Goal: Task Accomplishment & Management: Use online tool/utility

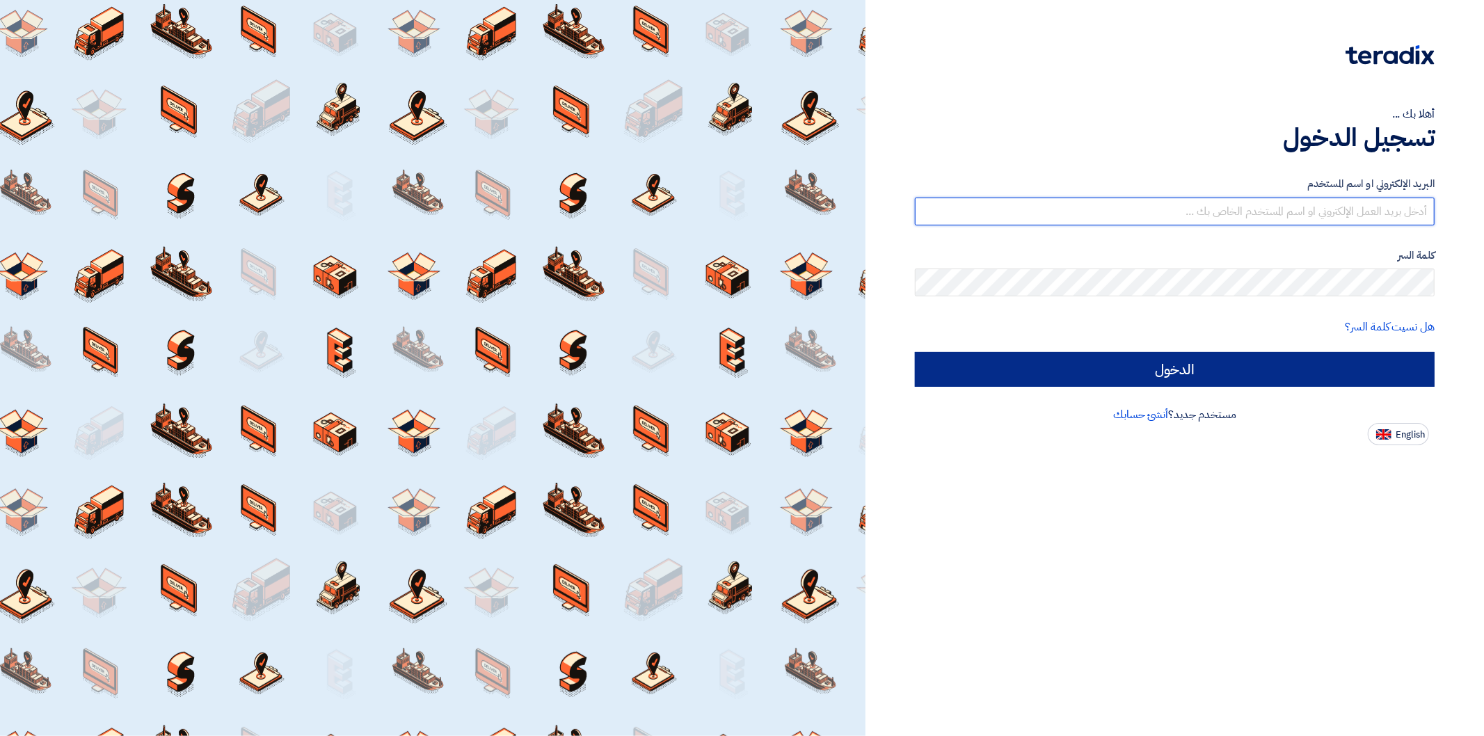
type input "[PERSON_NAME][EMAIL_ADDRESS][DOMAIN_NAME]"
click at [1221, 374] on input "الدخول" at bounding box center [1175, 369] width 520 height 35
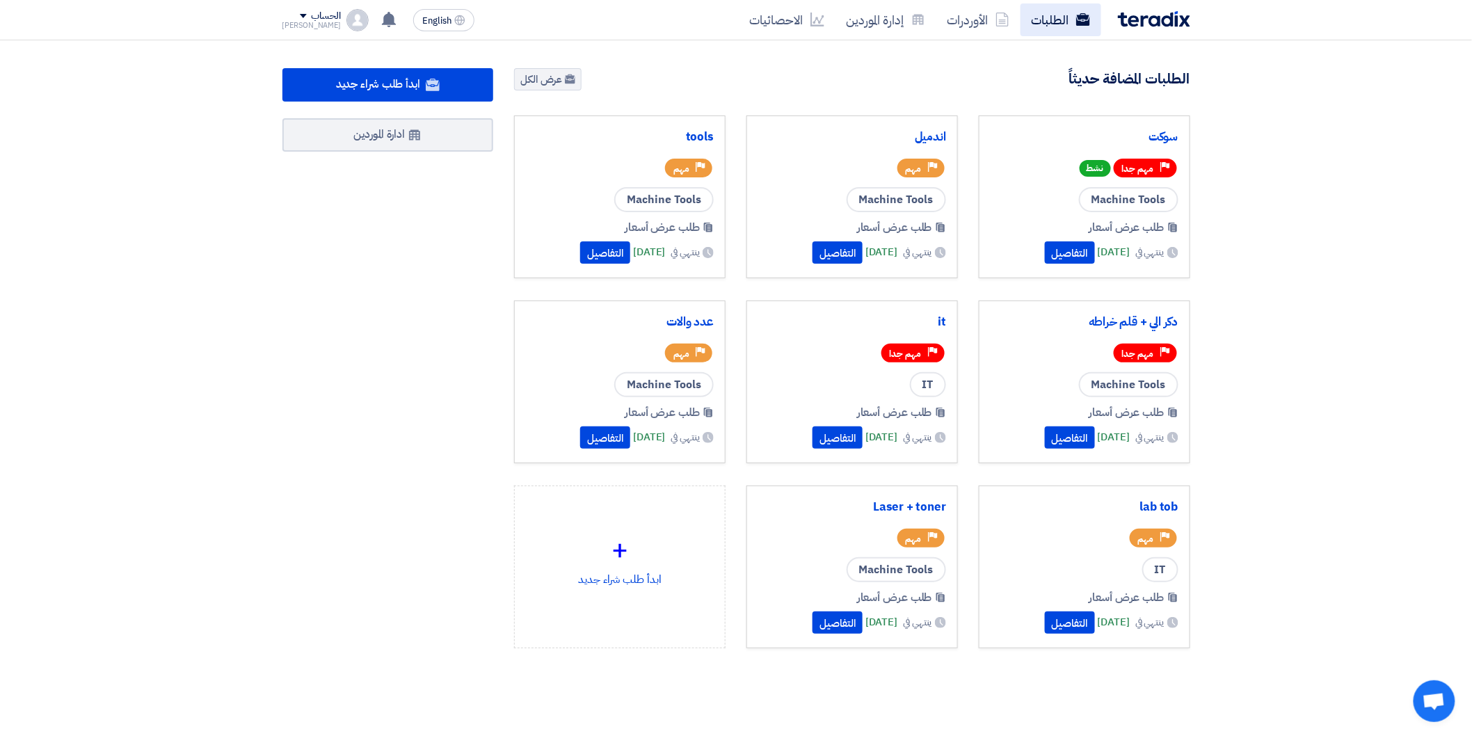
click at [1049, 7] on link "الطلبات" at bounding box center [1061, 19] width 81 height 33
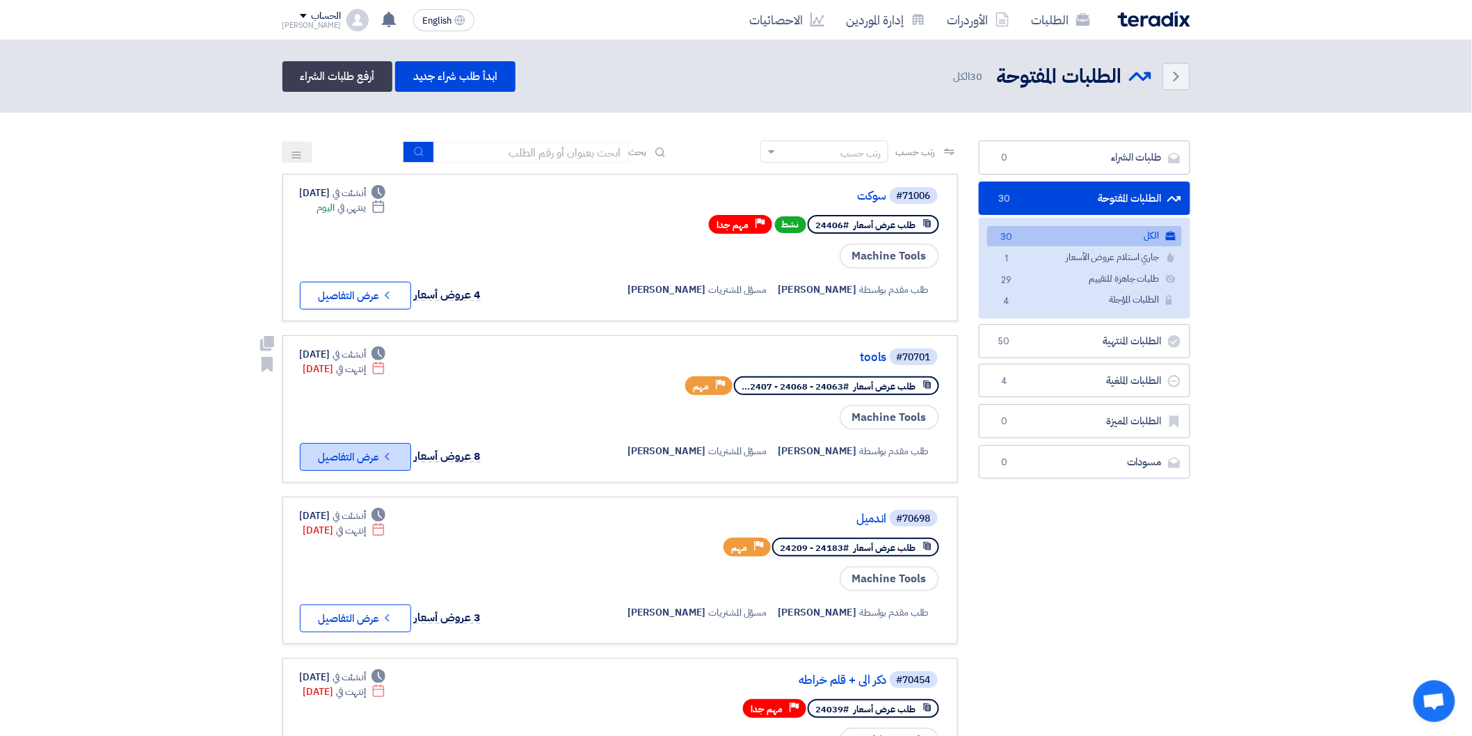
click at [398, 443] on button "Check details عرض التفاصيل" at bounding box center [355, 457] width 111 height 28
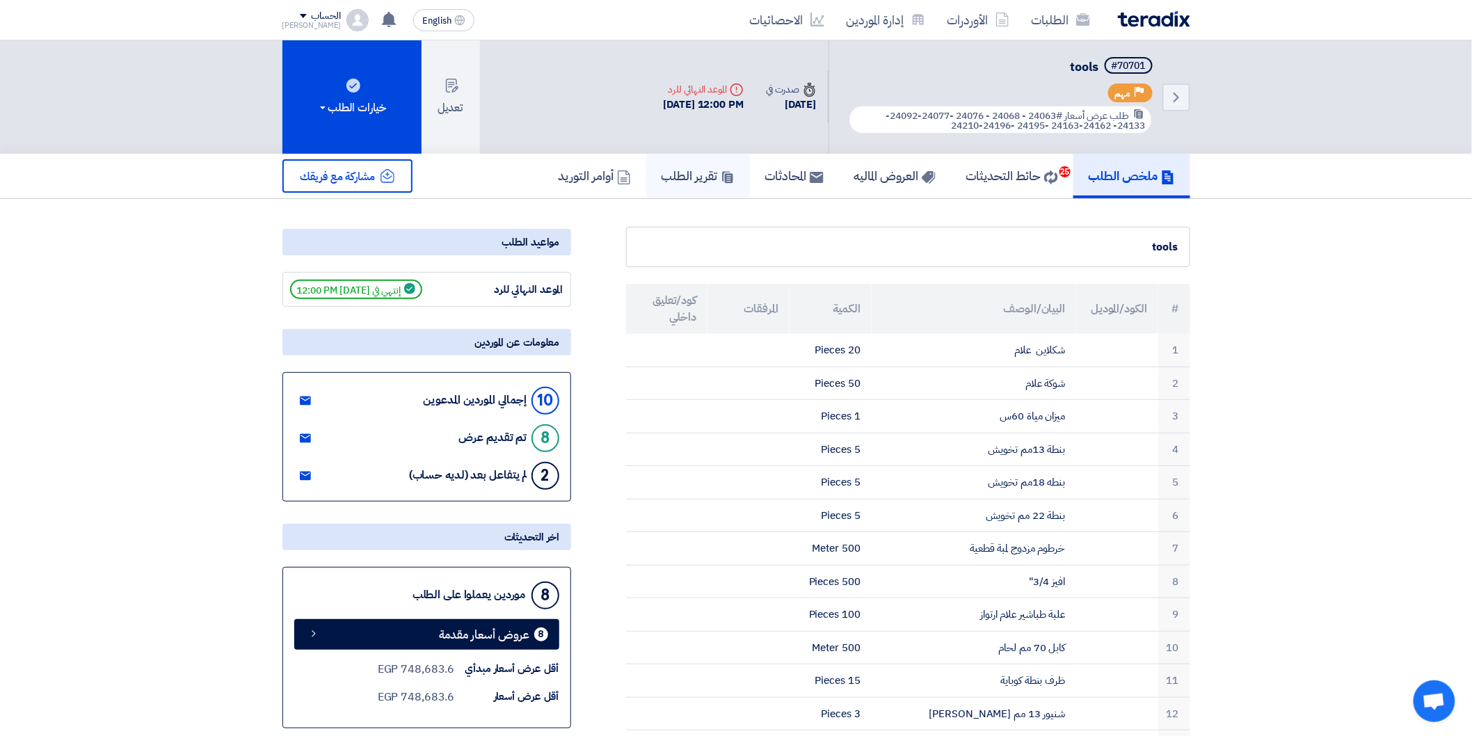
click at [671, 170] on h5 "تقرير الطلب" at bounding box center [698, 176] width 73 height 16
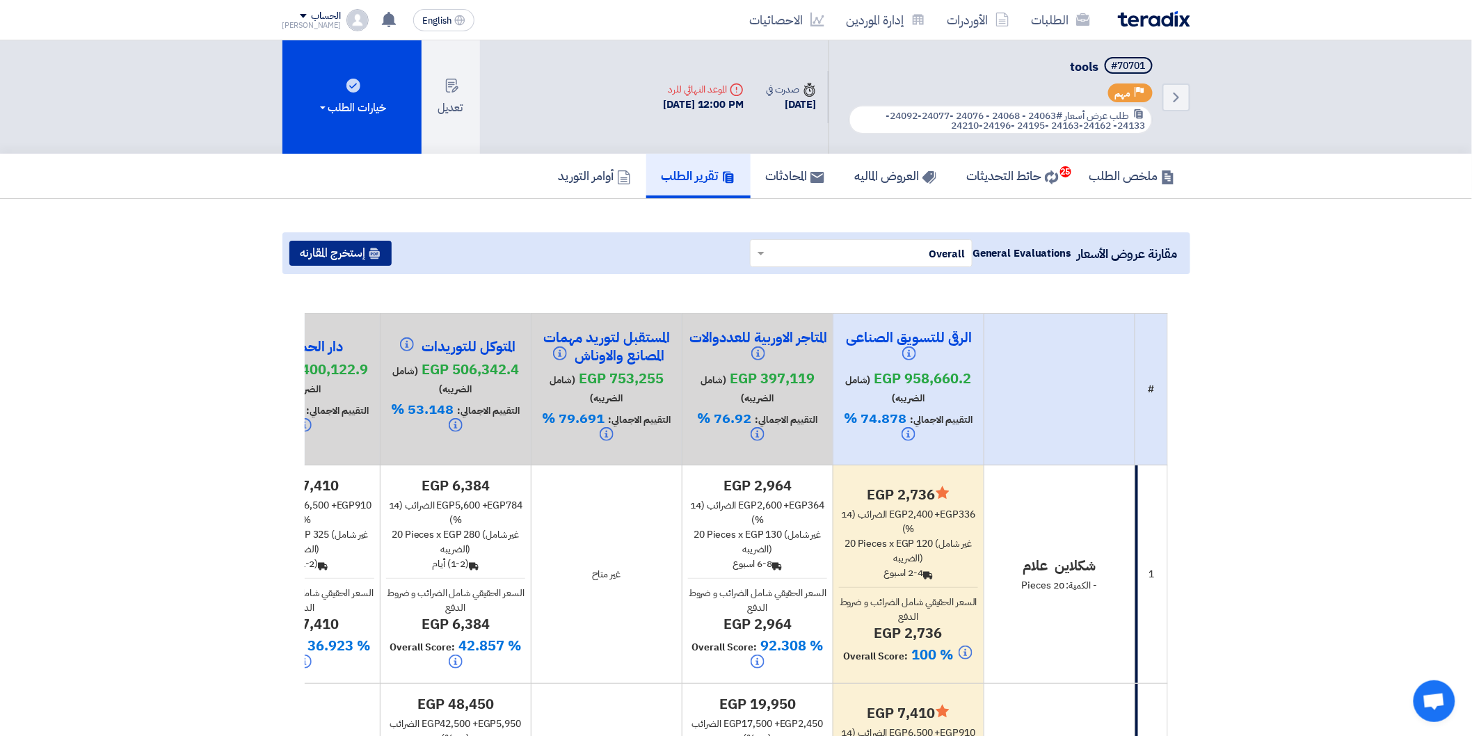
click at [342, 250] on button "إستخرج المقارنه" at bounding box center [340, 253] width 102 height 25
click at [353, 249] on button "إستخرج المقارنه" at bounding box center [340, 253] width 102 height 25
